Goal: Task Accomplishment & Management: Use online tool/utility

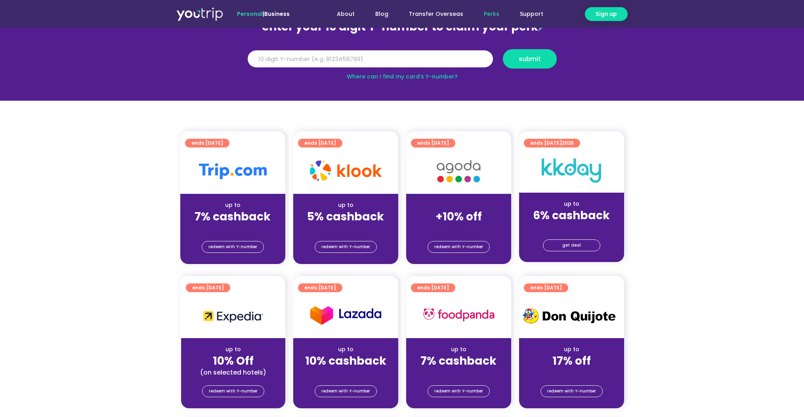
scroll to position [123, 0]
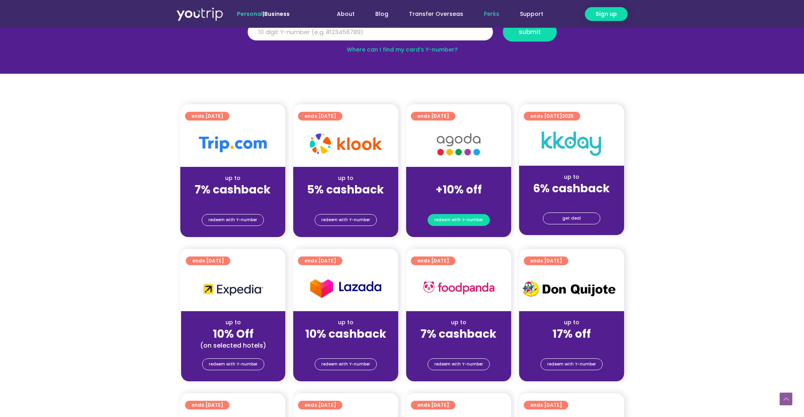
click at [465, 218] on span "redeem with Y-number" at bounding box center [458, 219] width 49 height 11
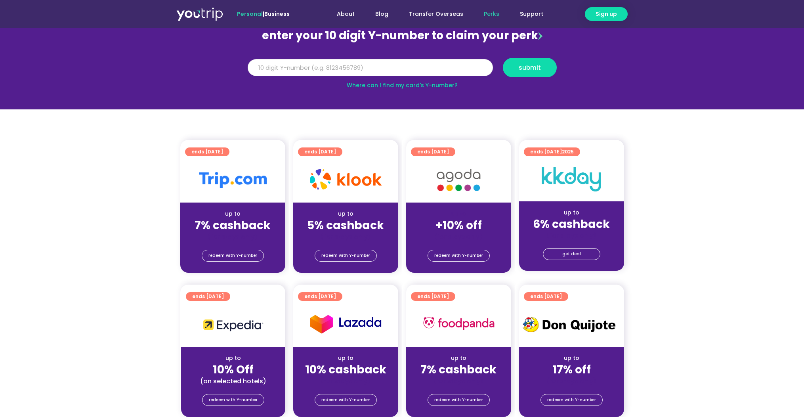
click at [424, 71] on input "Y Number" at bounding box center [370, 67] width 245 height 17
click at [340, 68] on input "Y Number" at bounding box center [370, 67] width 245 height 17
type input "8123324018"
click at [453, 254] on span "redeem with Y-number" at bounding box center [458, 255] width 49 height 11
click at [361, 73] on input "8123324018" at bounding box center [370, 67] width 245 height 17
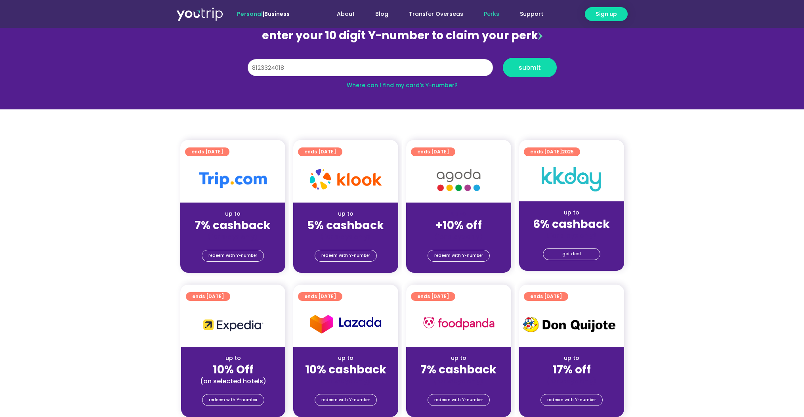
click at [361, 73] on input "8123324018" at bounding box center [370, 67] width 245 height 17
click at [540, 74] on button "submit" at bounding box center [530, 67] width 54 height 19
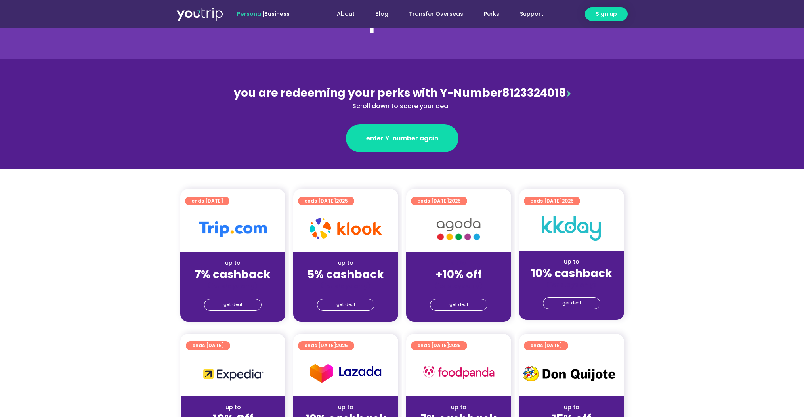
scroll to position [49, 0]
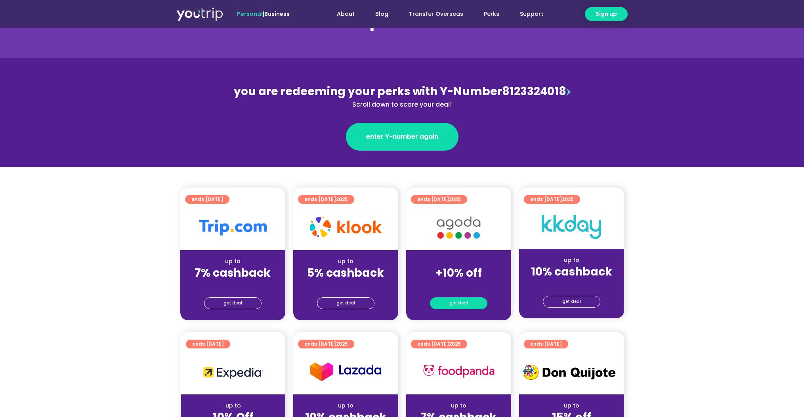
click at [459, 305] on span "get deal" at bounding box center [458, 303] width 19 height 11
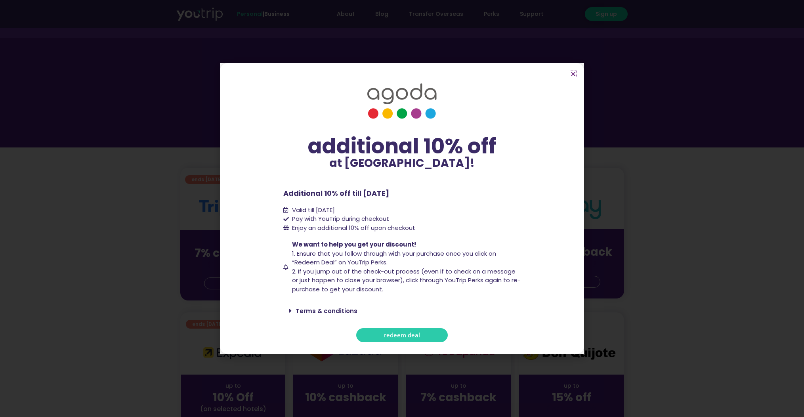
scroll to position [73, 0]
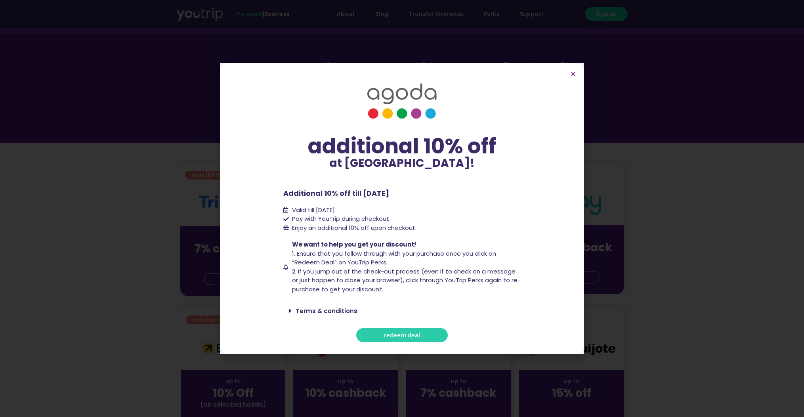
click at [416, 334] on span "redeem deal" at bounding box center [402, 335] width 36 height 6
